Goal: Information Seeking & Learning: Find specific page/section

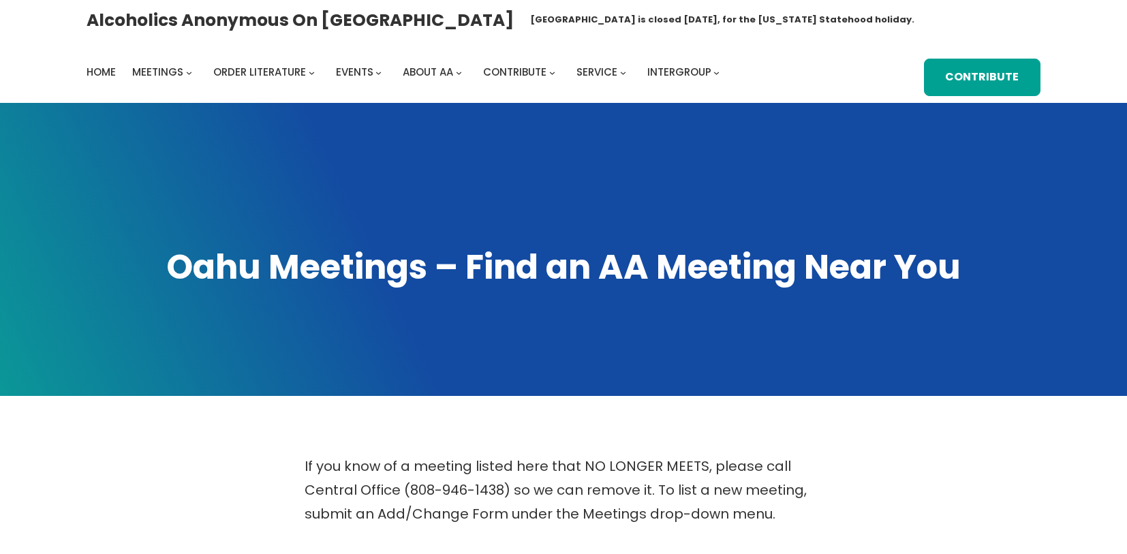
scroll to position [521, 0]
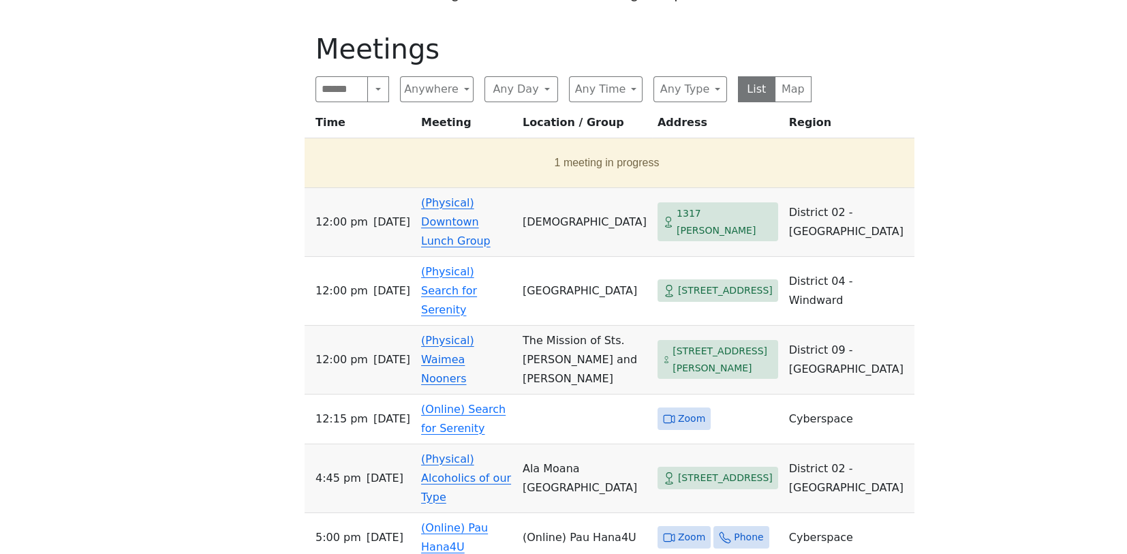
click at [725, 48] on h1 "Meetings" at bounding box center [564, 49] width 496 height 33
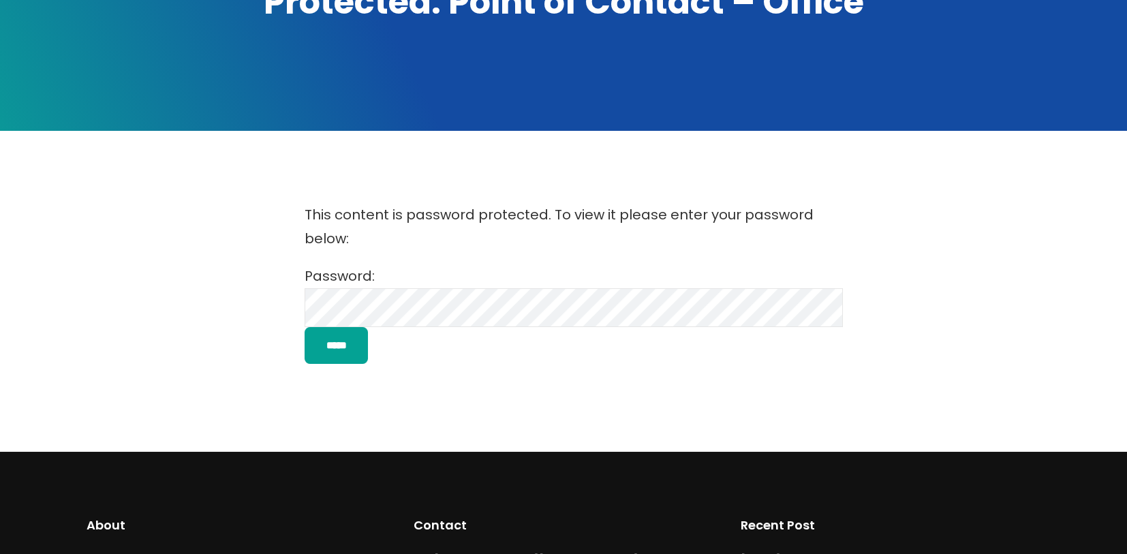
scroll to position [350, 0]
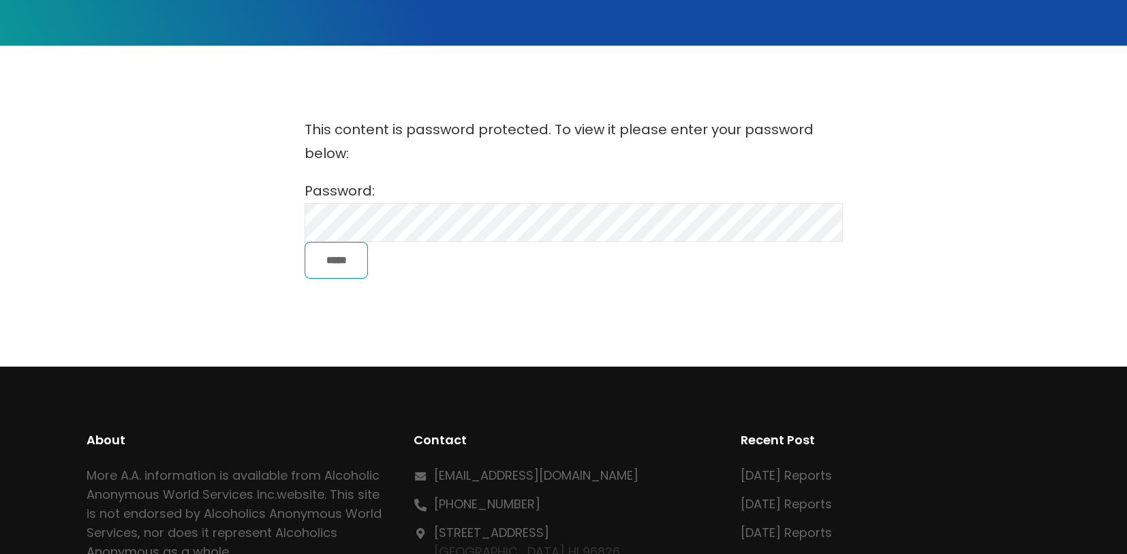
click at [339, 258] on input "*****" at bounding box center [336, 260] width 63 height 36
click at [350, 265] on input "*****" at bounding box center [336, 260] width 63 height 36
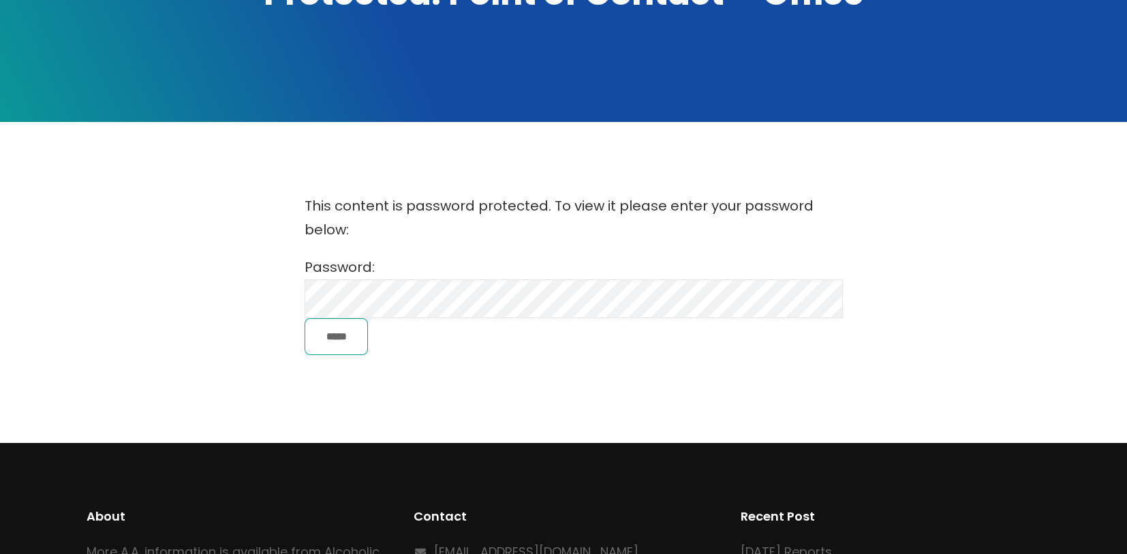
scroll to position [263, 0]
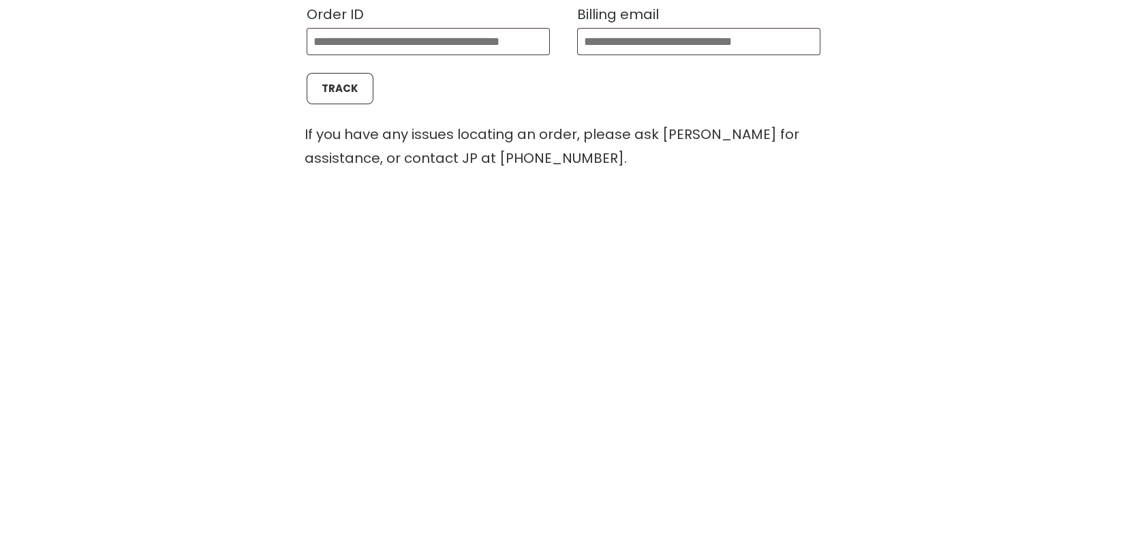
scroll to position [670, 0]
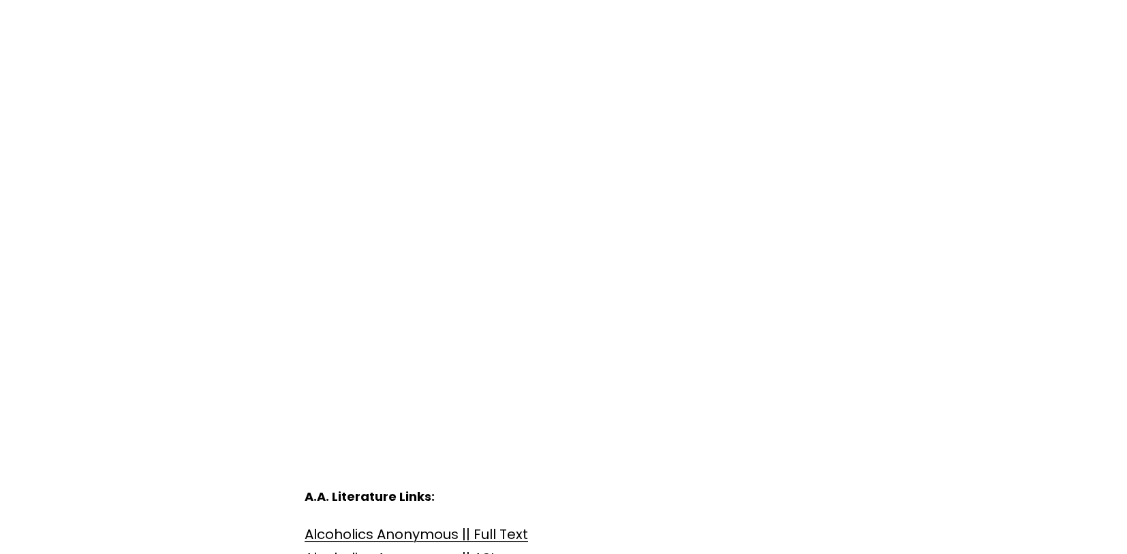
scroll to position [1338, 0]
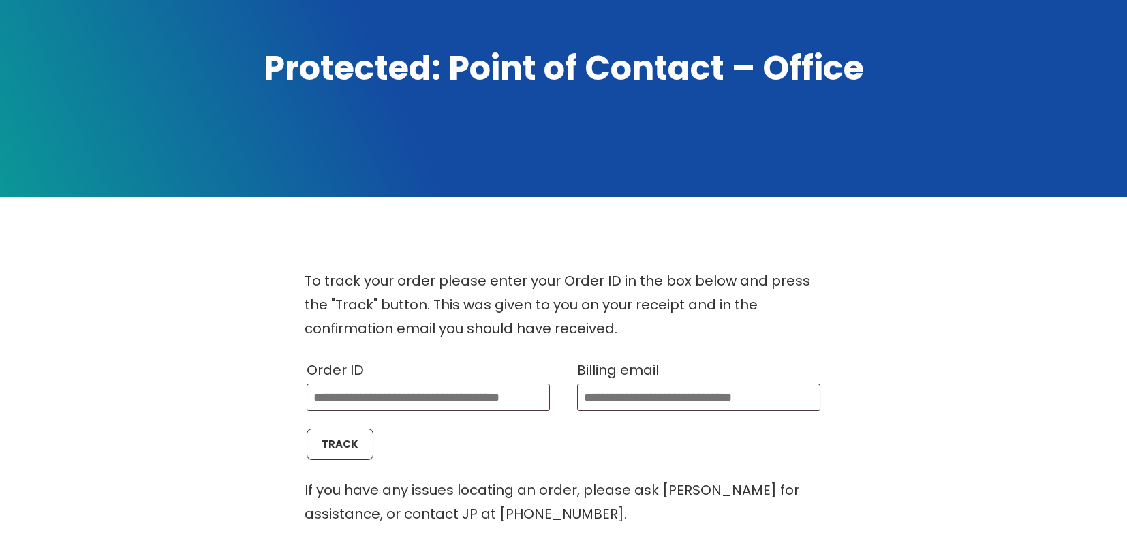
scroll to position [5, 0]
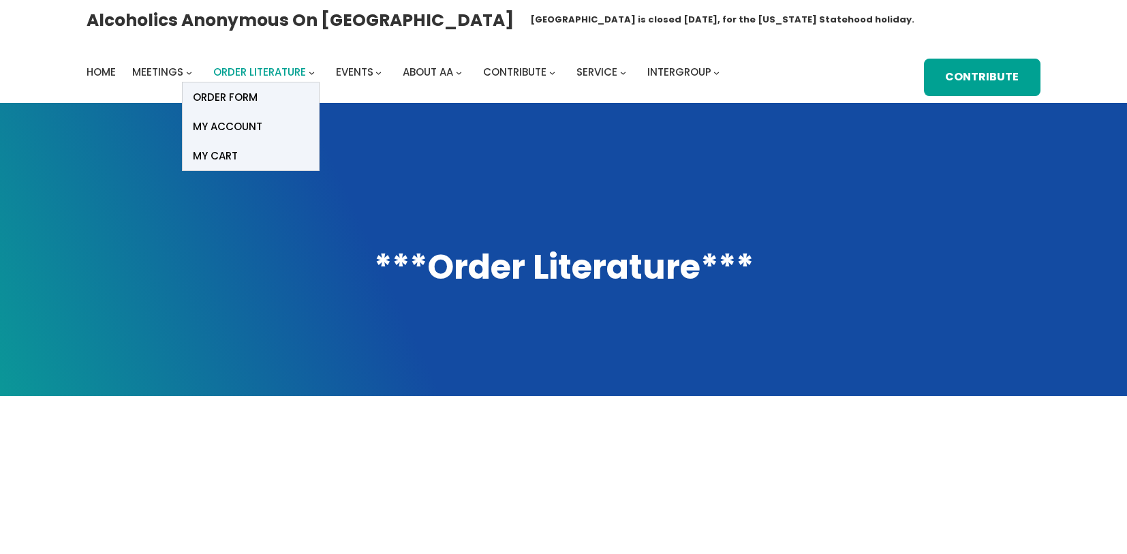
click at [258, 78] on span "Order Literature" at bounding box center [259, 72] width 93 height 14
click at [262, 73] on span "Order Literature" at bounding box center [259, 72] width 93 height 14
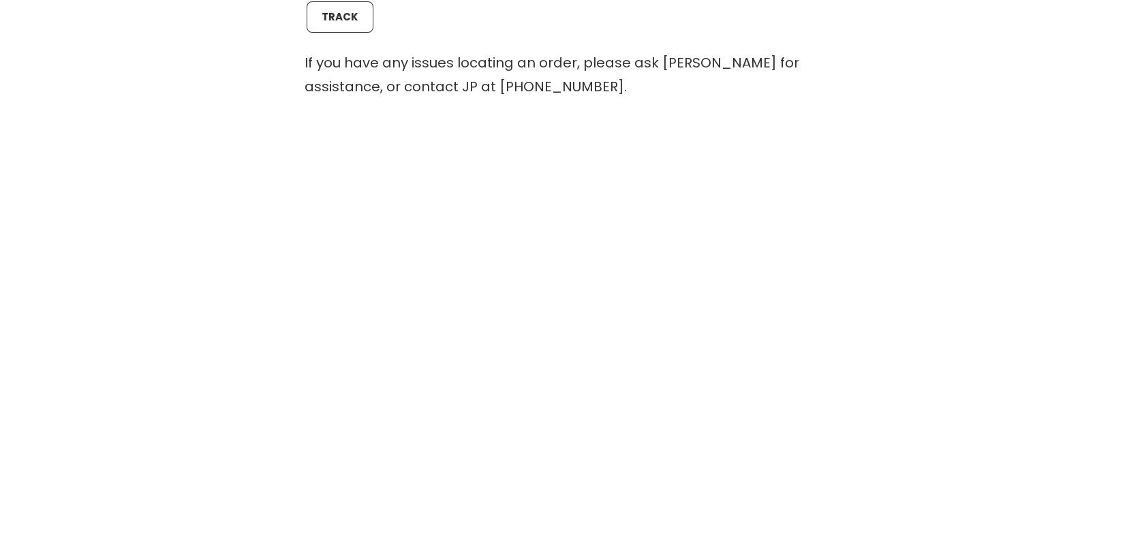
scroll to position [631, 0]
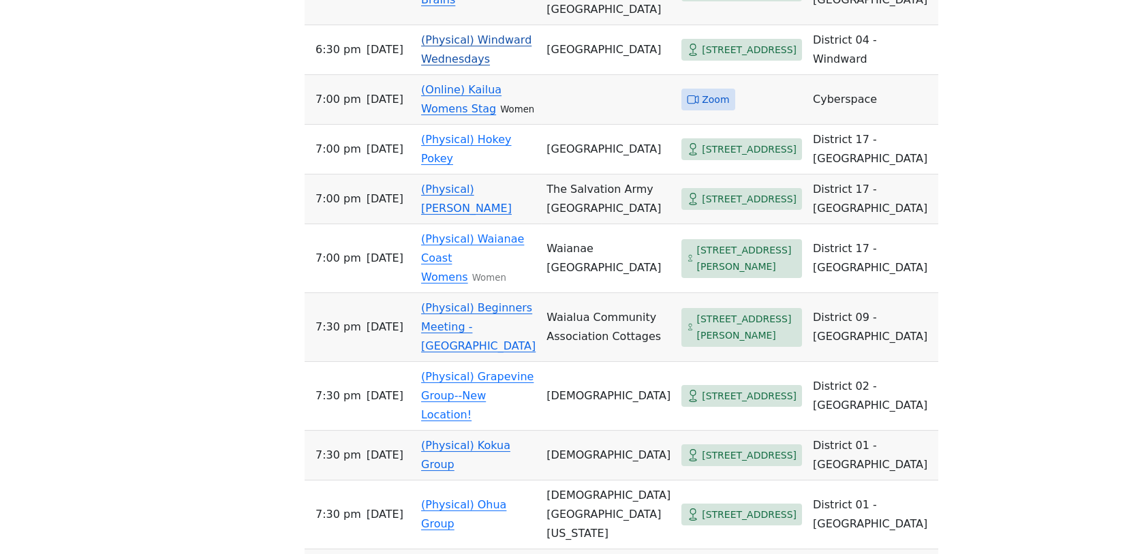
scroll to position [1460, 0]
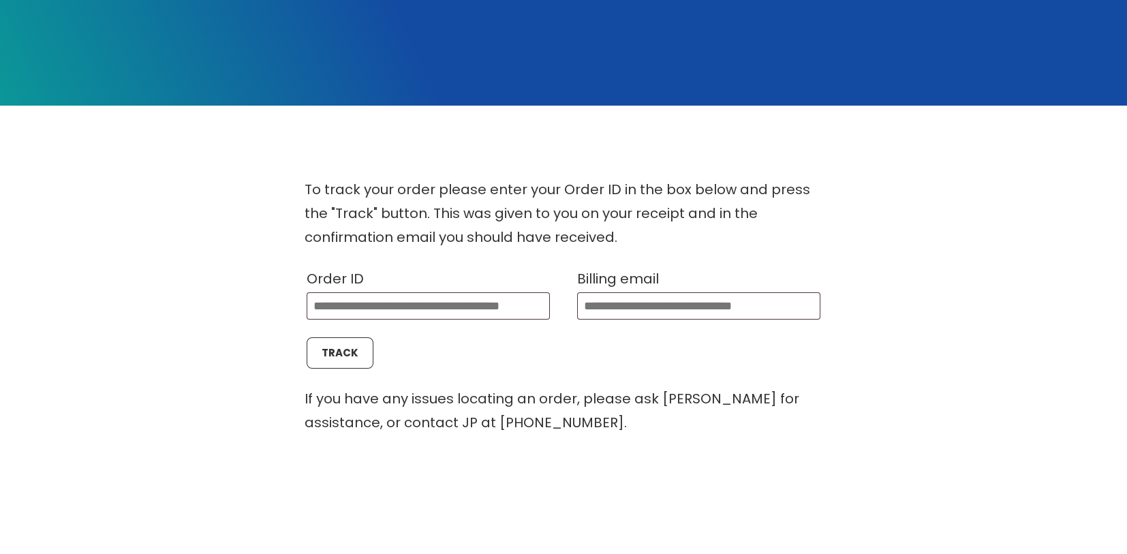
scroll to position [483, 0]
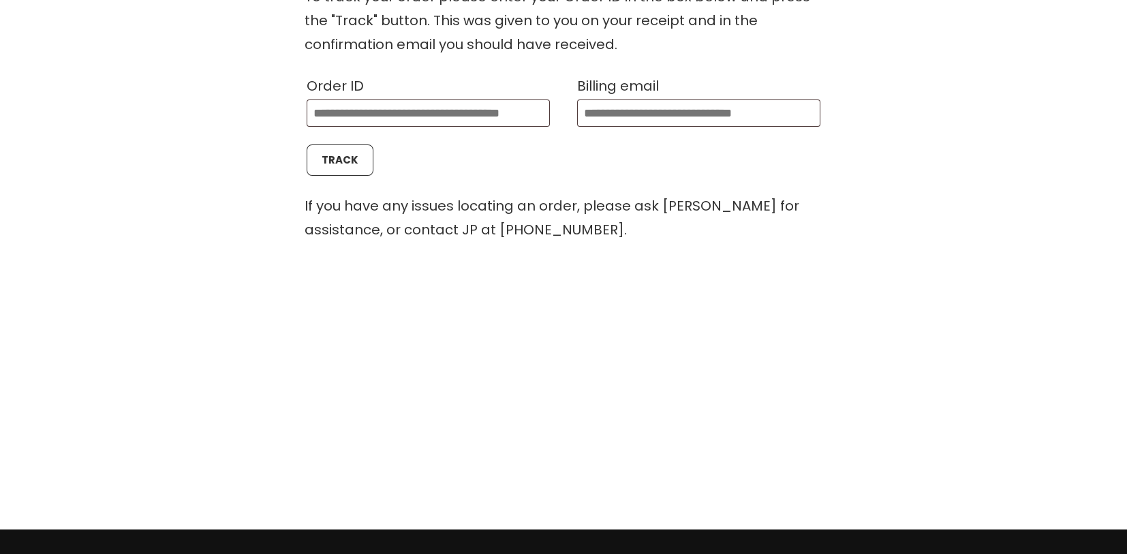
click at [735, 197] on div "To track your order please enter your Order ID in the box below and press the "…" at bounding box center [564, 213] width 1015 height 484
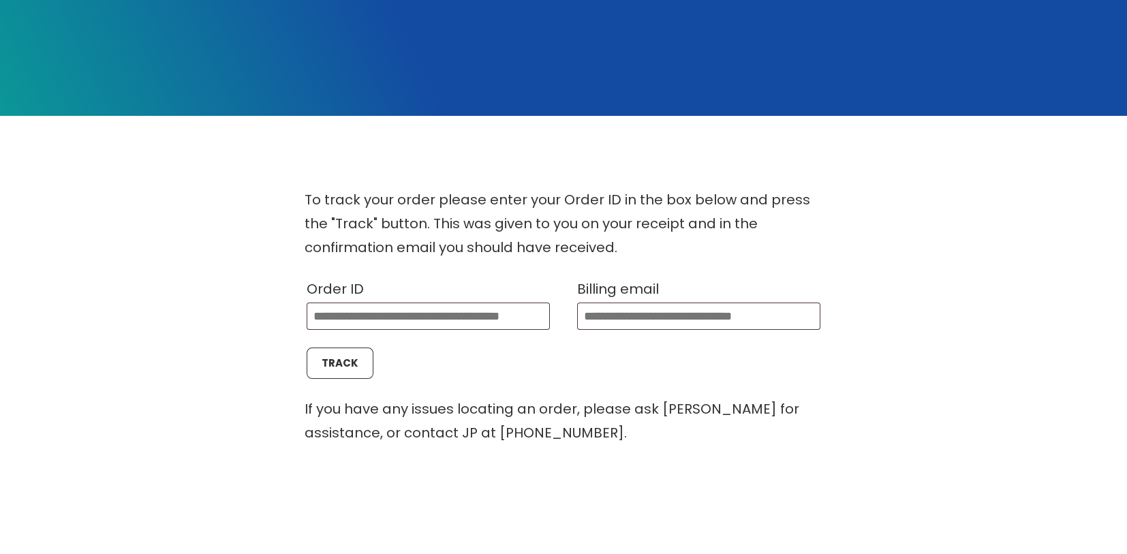
scroll to position [376, 0]
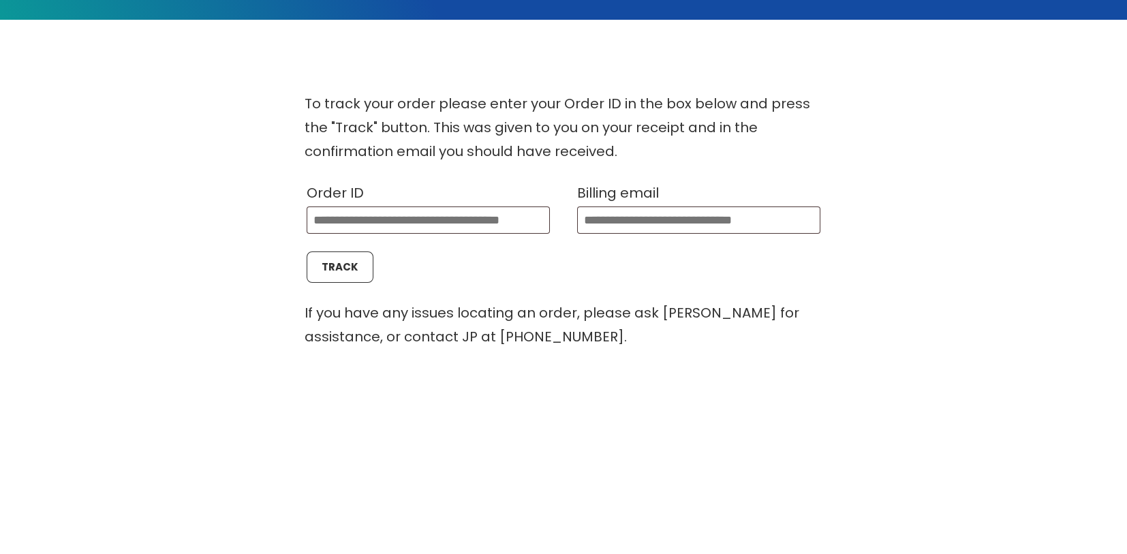
drag, startPoint x: 977, startPoint y: 262, endPoint x: 895, endPoint y: 276, distance: 83.6
click at [951, 264] on div "To track your order please enter your Order ID in the box below and press the "…" at bounding box center [564, 320] width 1015 height 484
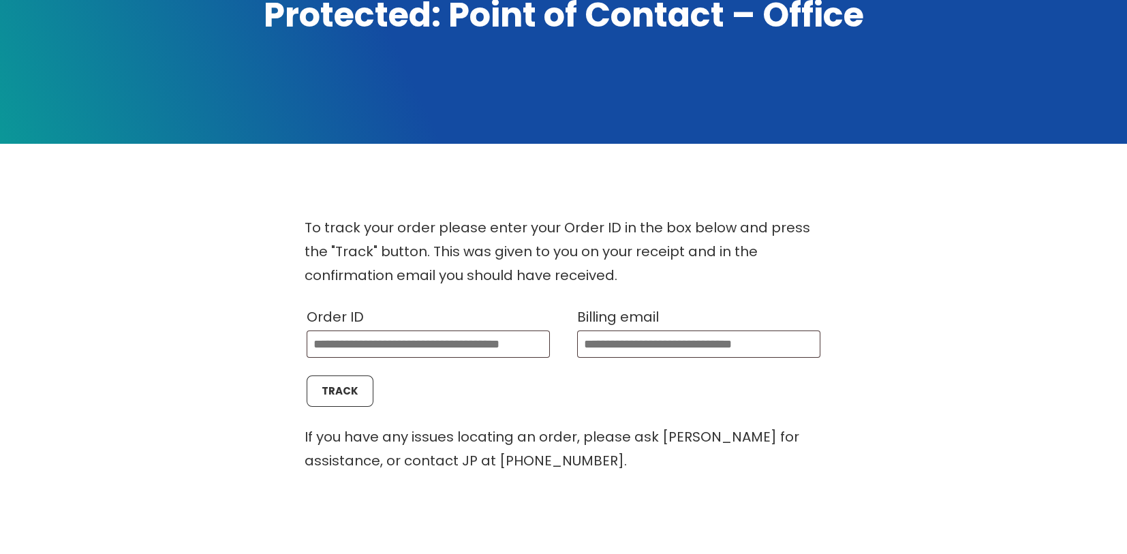
scroll to position [256, 0]
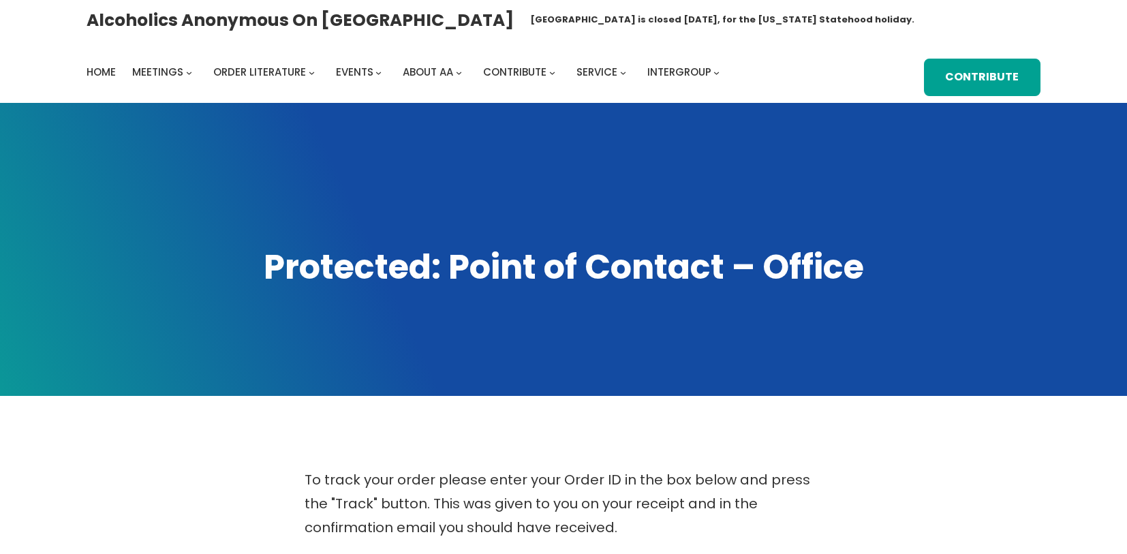
click at [467, 170] on span at bounding box center [563, 249] width 1127 height 293
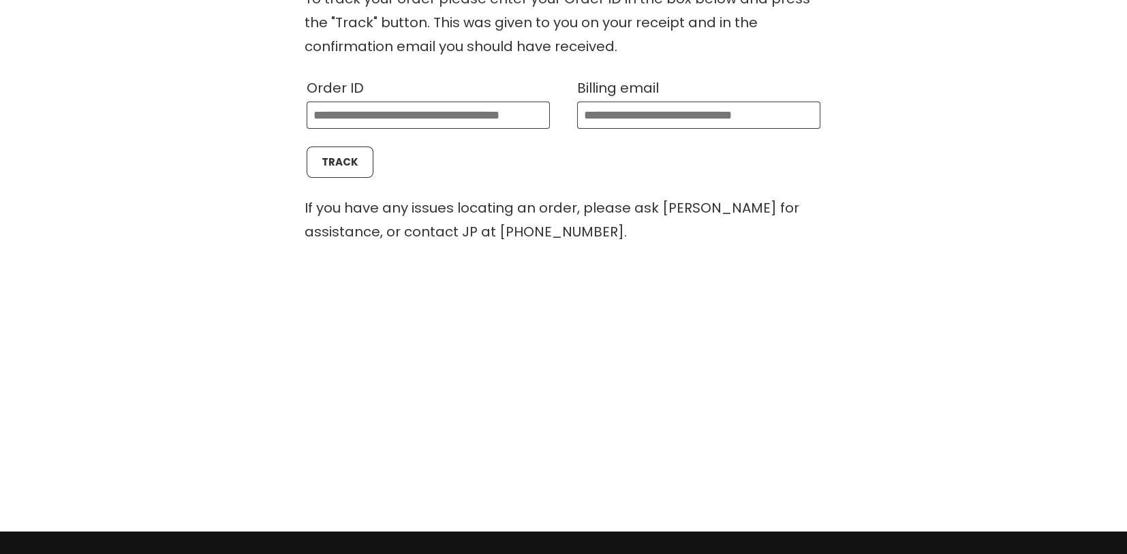
scroll to position [483, 0]
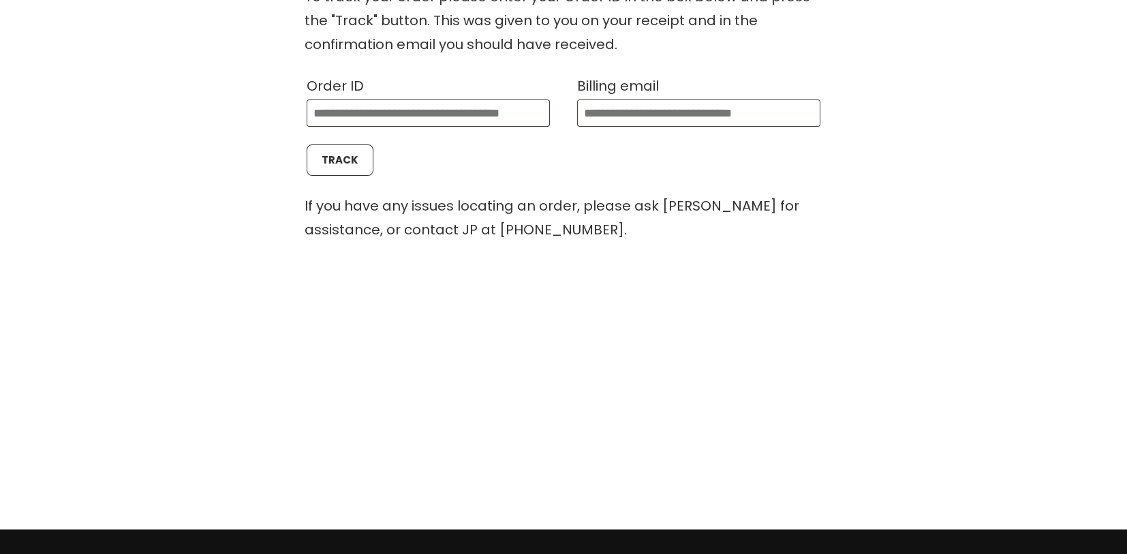
click at [827, 354] on div "To track your order please enter your Order ID in the box below and press the "…" at bounding box center [564, 213] width 1015 height 484
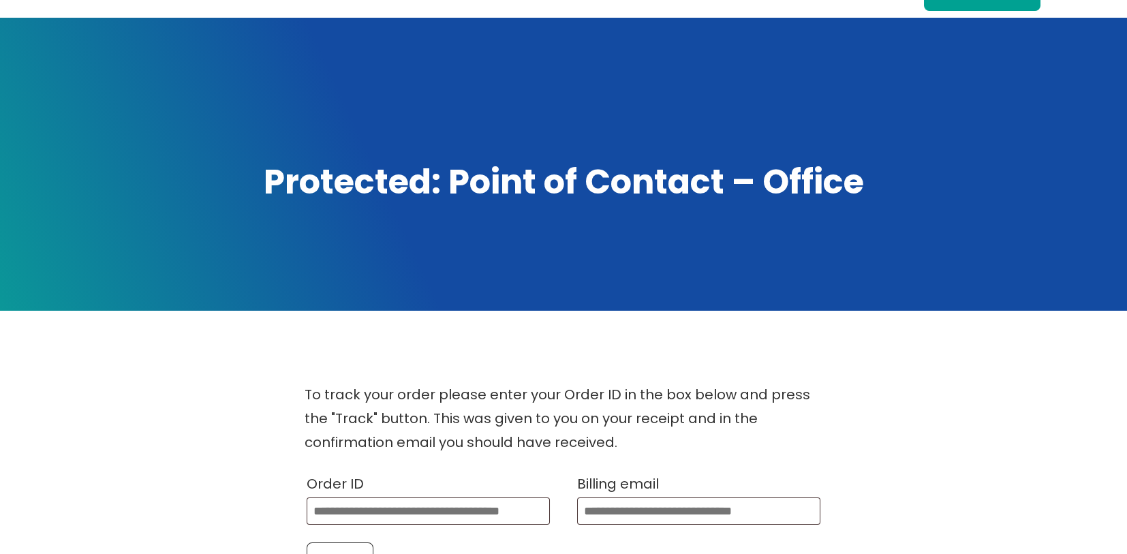
scroll to position [5, 0]
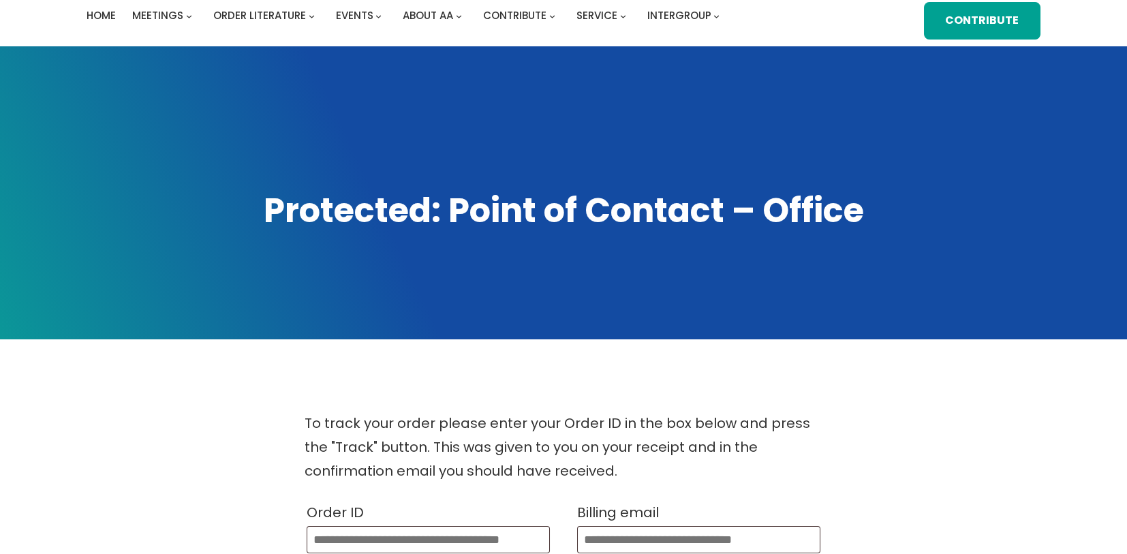
scroll to position [236, 0]
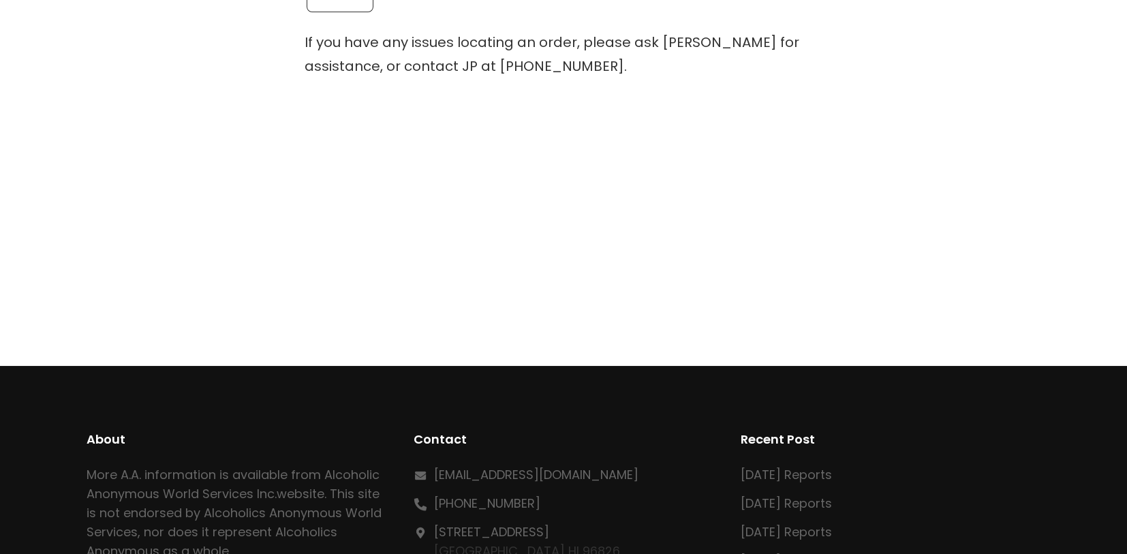
scroll to position [94, 0]
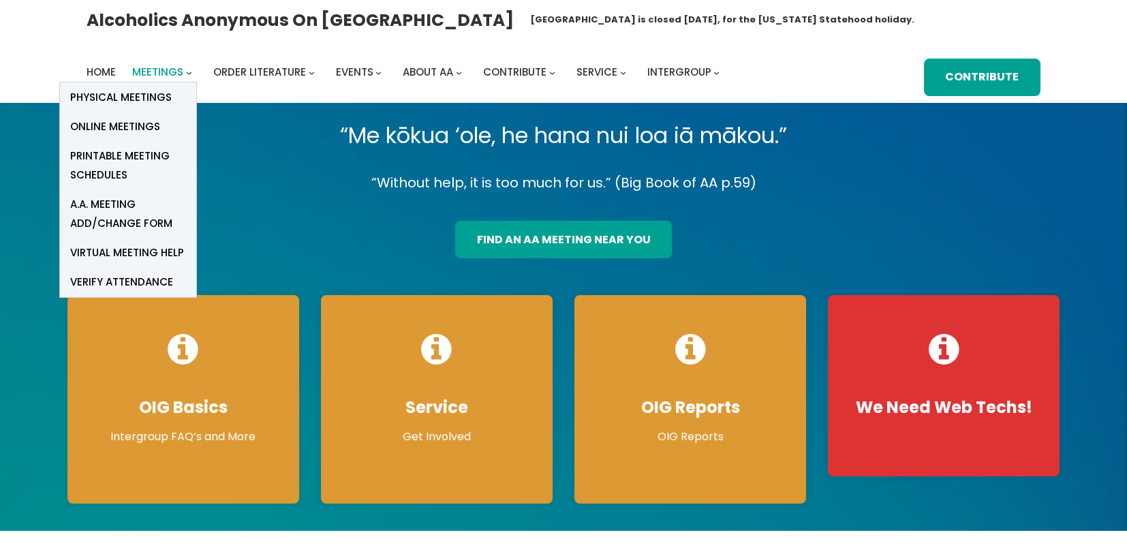
click at [162, 67] on span "Meetings" at bounding box center [157, 72] width 51 height 14
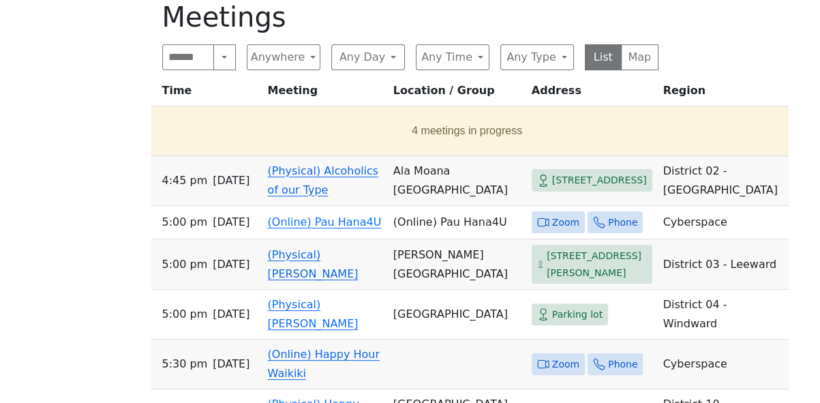
scroll to position [321, 0]
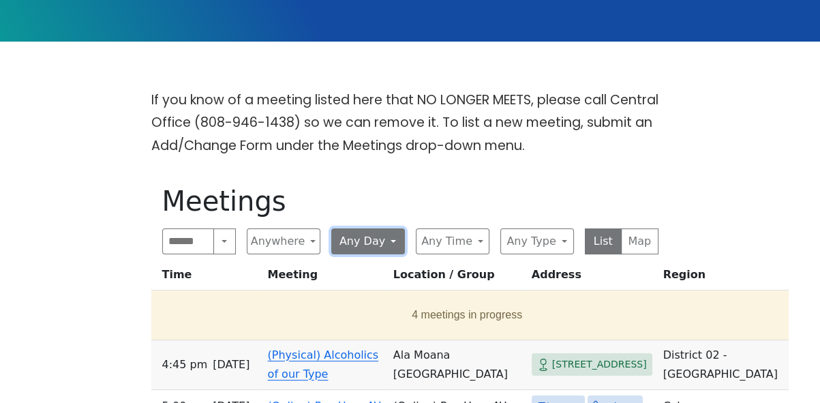
click at [358, 228] on button "Any Day" at bounding box center [368, 241] width 74 height 26
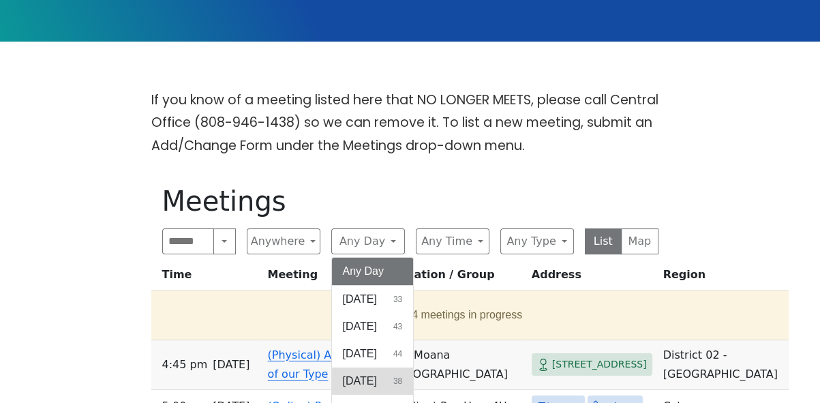
click at [377, 373] on span "Wednesday" at bounding box center [360, 381] width 34 height 16
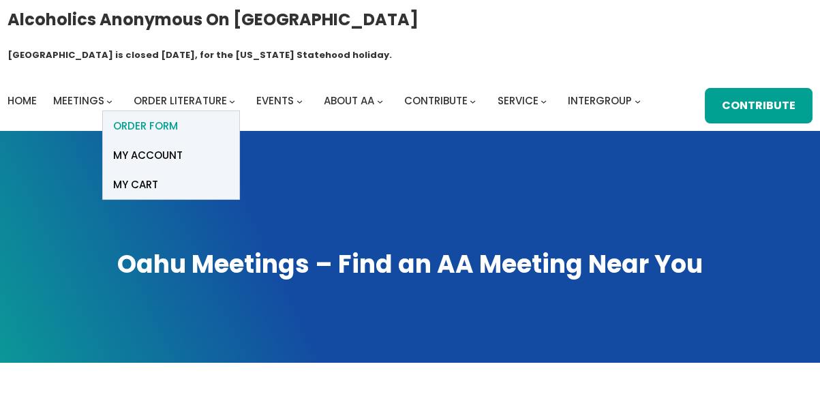
click at [175, 117] on span "ORDER FORM" at bounding box center [145, 126] width 65 height 19
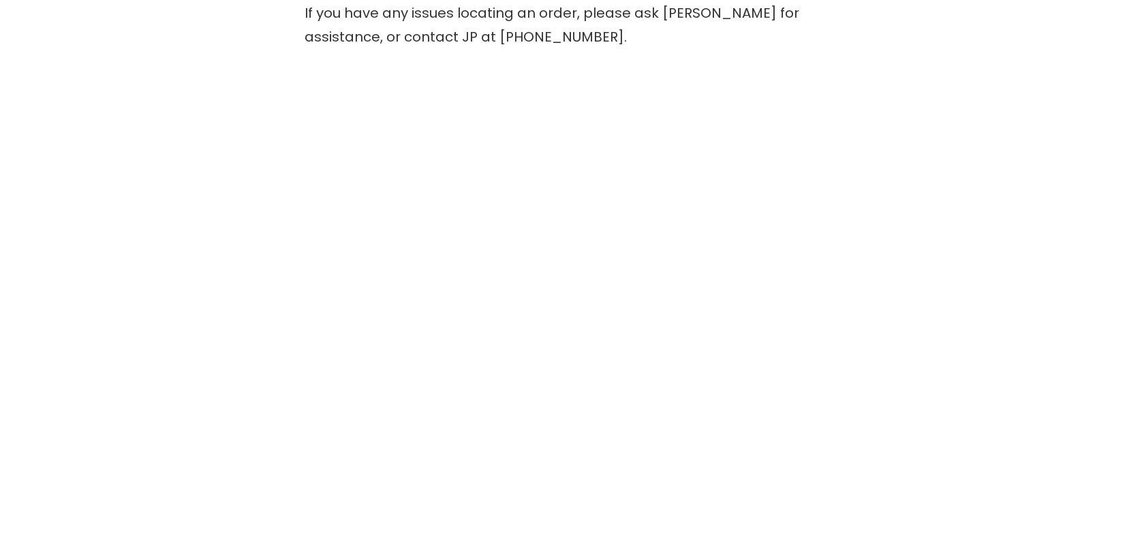
scroll to position [678, 0]
